Goal: Task Accomplishment & Management: Manage account settings

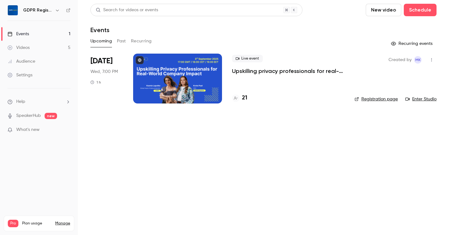
click at [189, 84] on div at bounding box center [177, 79] width 89 height 50
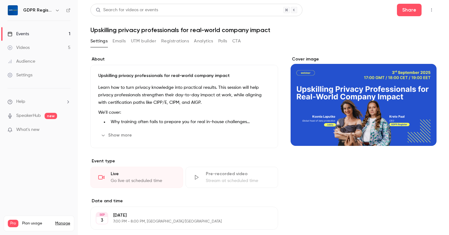
click at [168, 39] on button "Registrations" at bounding box center [175, 41] width 28 height 10
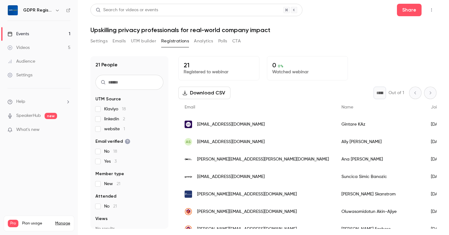
click at [124, 119] on span "2" at bounding box center [124, 119] width 2 height 4
